Goal: Browse casually: Explore the website without a specific task or goal

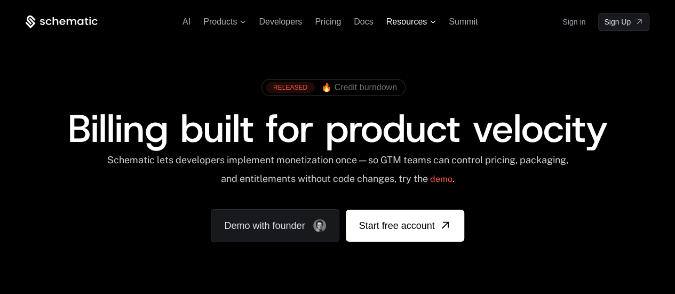
click at [418, 18] on span "Resources" at bounding box center [407, 22] width 41 height 10
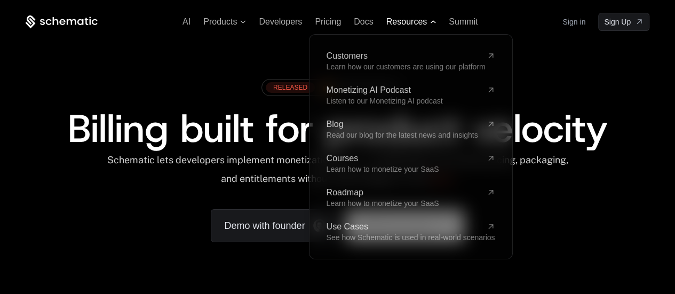
click at [414, 24] on span "Resources" at bounding box center [407, 22] width 41 height 10
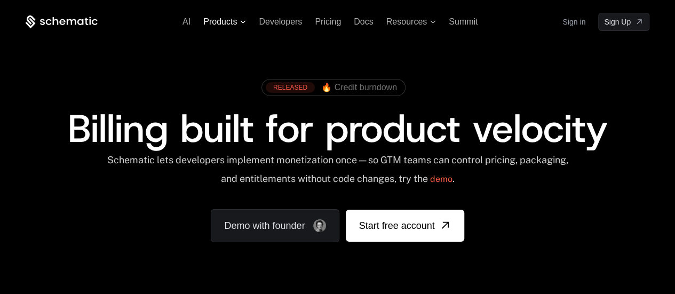
click at [232, 26] on span "Products" at bounding box center [220, 22] width 34 height 10
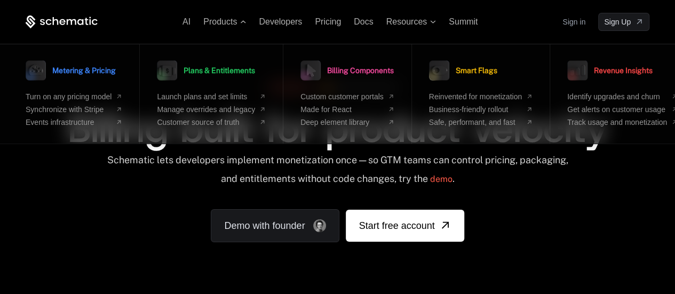
click at [101, 202] on div "RELEASED 🔥 Credit burndown Billing built for product velocity Schematic lets de…" at bounding box center [338, 158] width 624 height 169
click at [235, 24] on span "Products" at bounding box center [220, 22] width 34 height 10
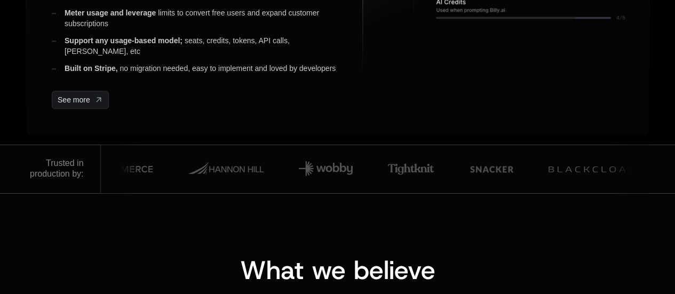
scroll to position [854, 0]
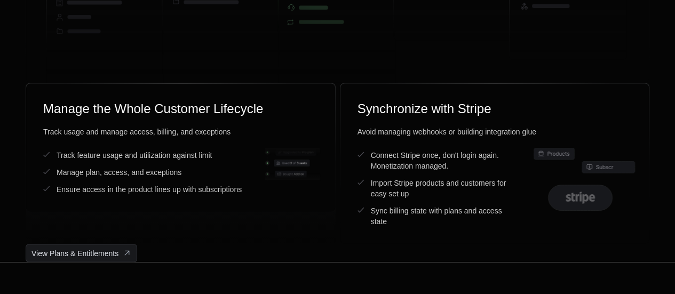
scroll to position [2937, 0]
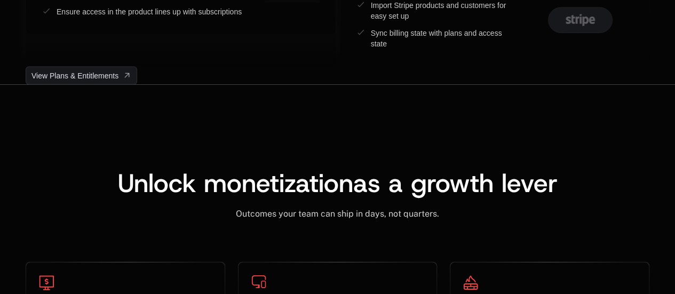
scroll to position [3150, 0]
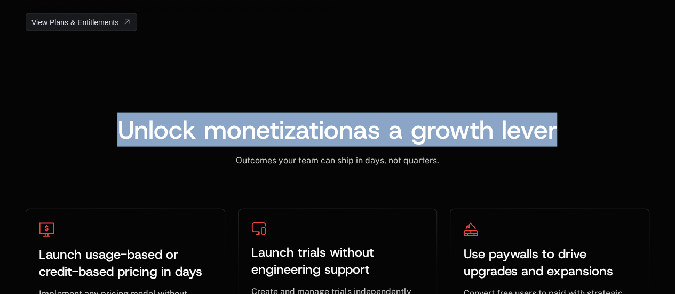
drag, startPoint x: 111, startPoint y: 101, endPoint x: 582, endPoint y: 104, distance: 471.0
click at [582, 117] on div "Unlock monetization as a growth lever ﻿" at bounding box center [337, 130] width 499 height 26
click at [501, 113] on span "as a growth lever" at bounding box center [455, 130] width 205 height 34
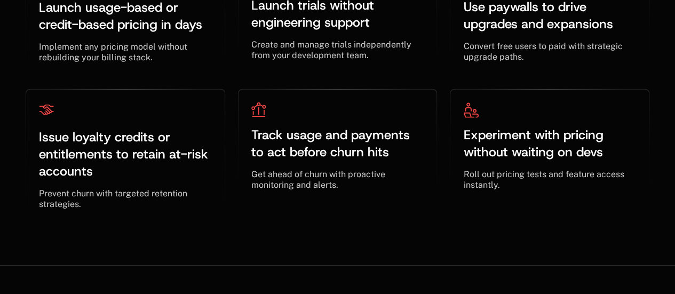
scroll to position [3471, 0]
